Goal: Register for event/course

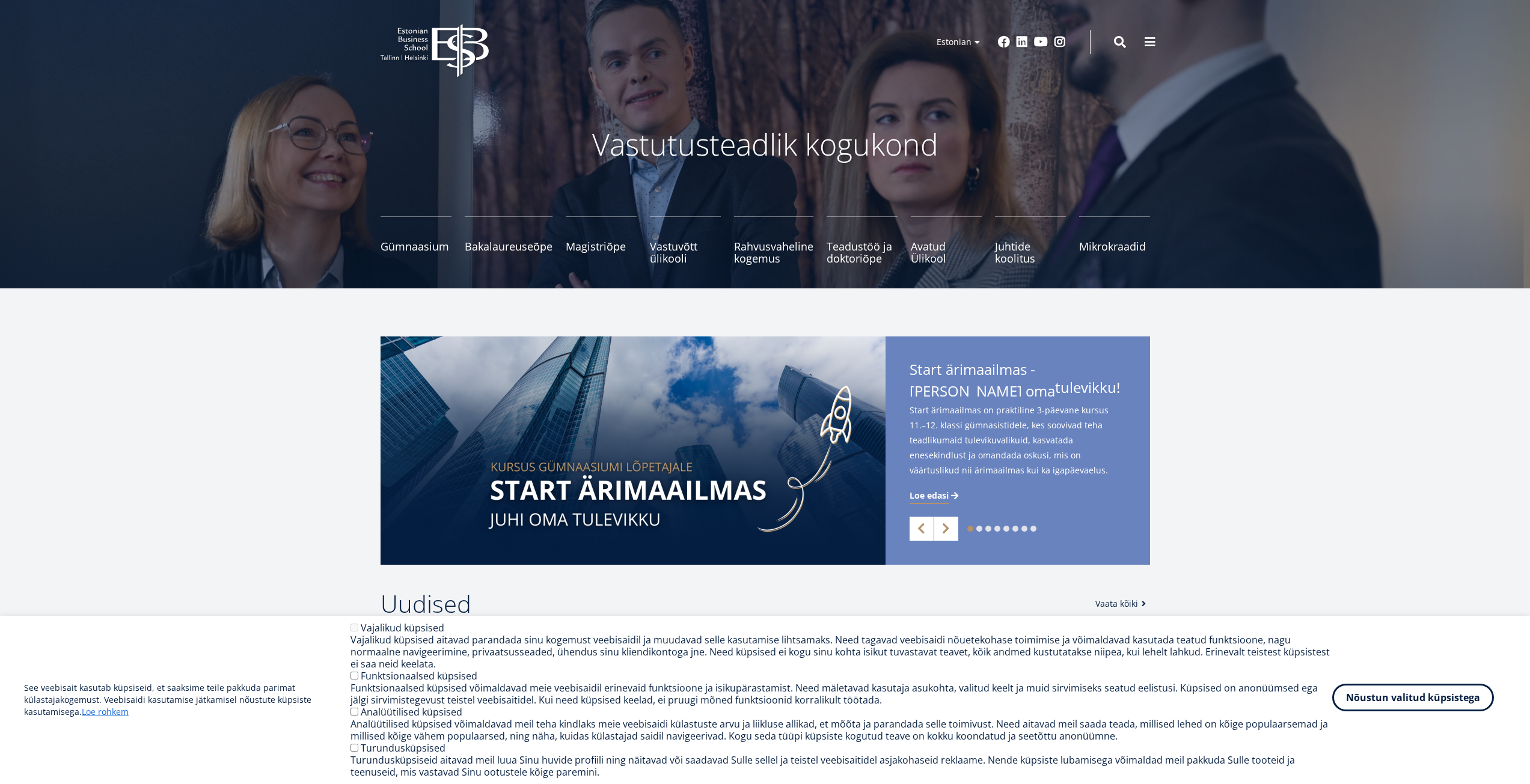
click at [1435, 697] on button "Nõustun valitud küpsistega" at bounding box center [1413, 698] width 161 height 28
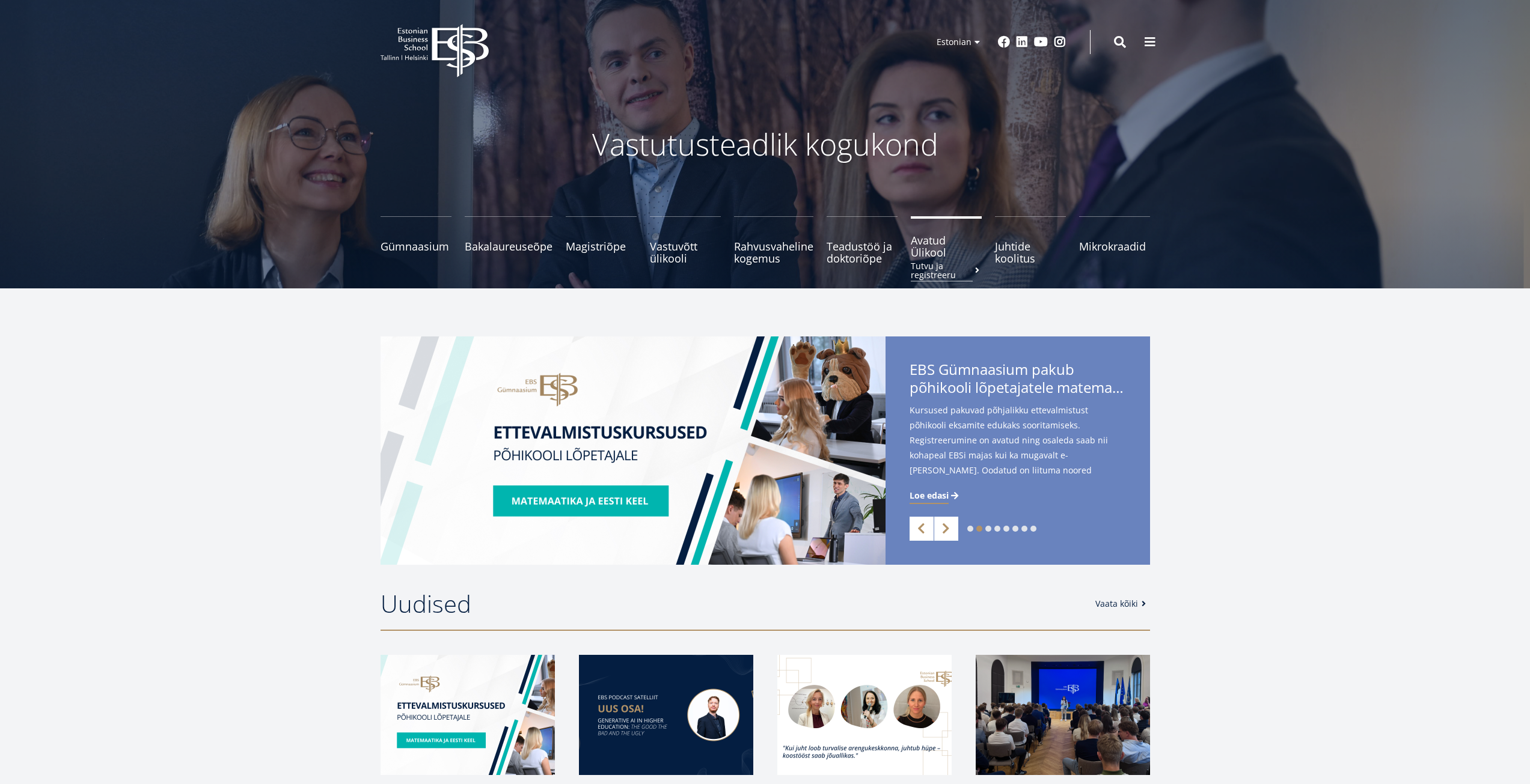
click at [920, 253] on span "Avatud Ülikool Tutvu ja registreeru" at bounding box center [946, 246] width 71 height 24
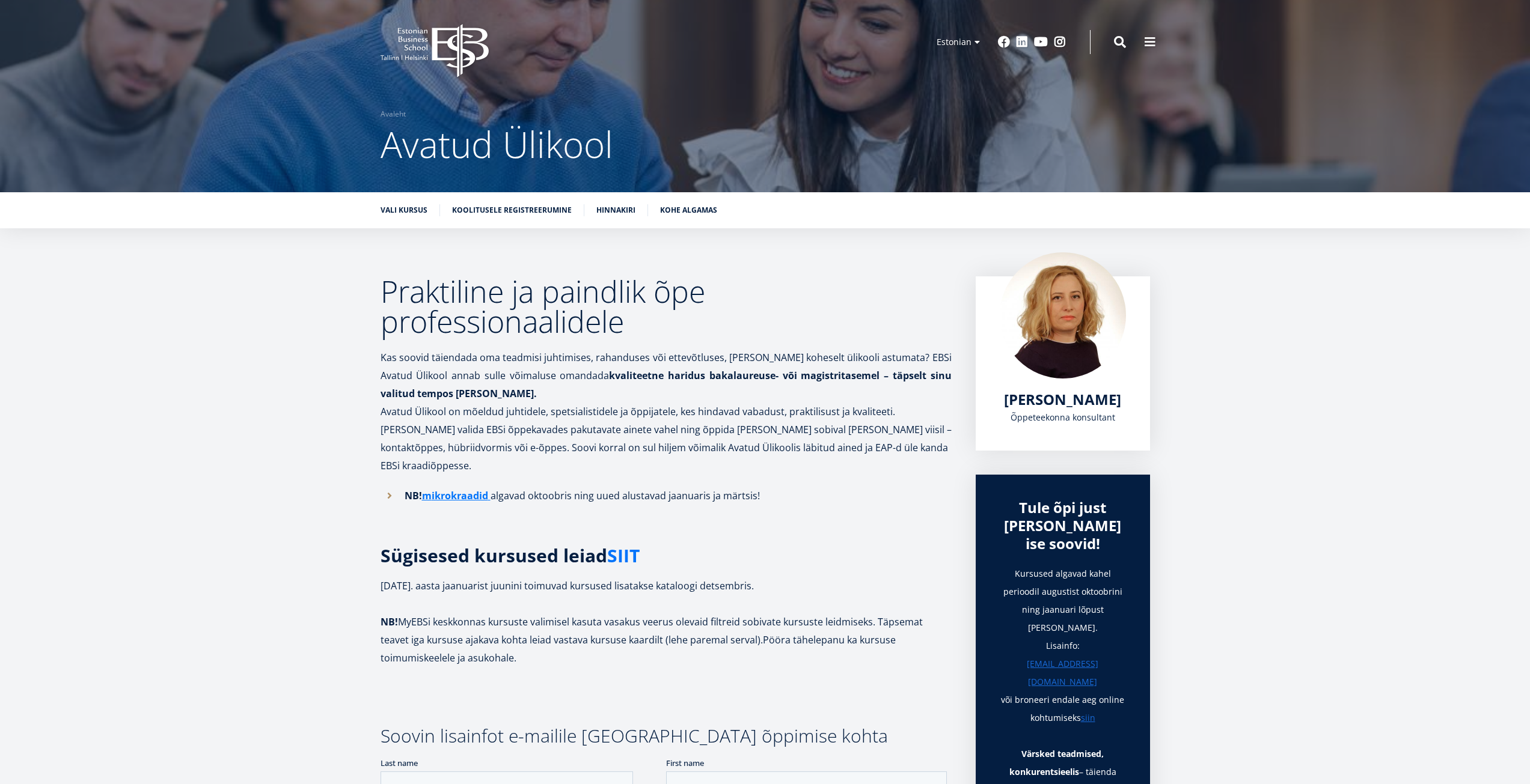
click at [633, 547] on link "SIIT" at bounding box center [623, 556] width 33 height 18
click at [475, 487] on link "ikrokraadid" at bounding box center [459, 496] width 56 height 18
